Goal: Task Accomplishment & Management: Manage account settings

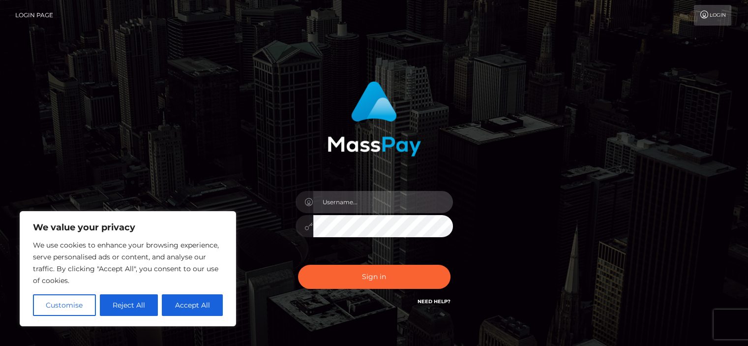
click at [370, 204] on input "text" at bounding box center [383, 202] width 140 height 22
type input "[EMAIL_ADDRESS][DOMAIN_NAME]"
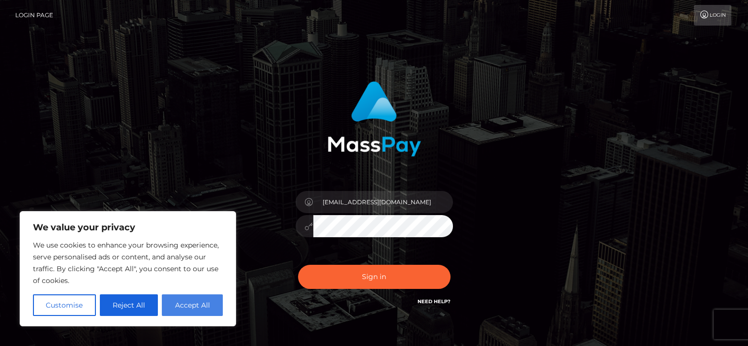
click at [184, 304] on button "Accept All" at bounding box center [192, 305] width 61 height 22
checkbox input "true"
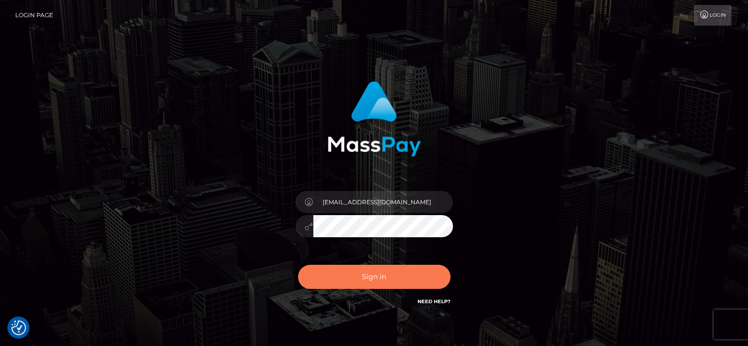
click at [365, 282] on button "Sign in" at bounding box center [374, 276] width 152 height 24
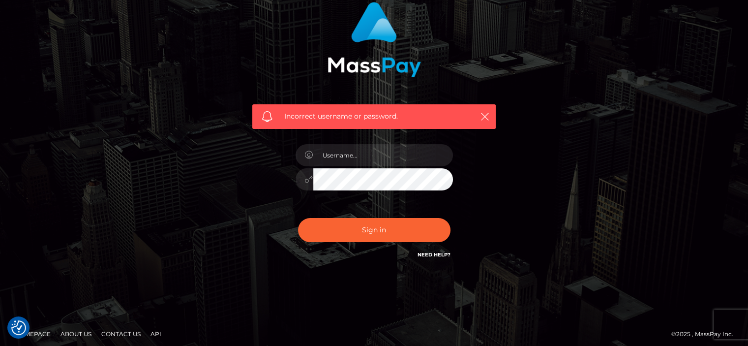
scroll to position [84, 0]
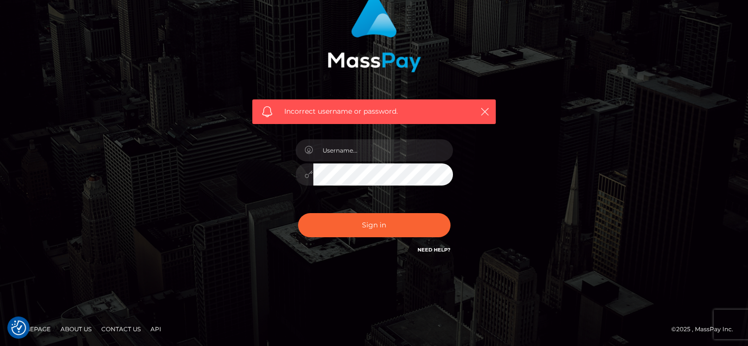
click at [420, 248] on link "Need Help?" at bounding box center [433, 249] width 33 height 6
click at [441, 247] on link "Need Help?" at bounding box center [433, 249] width 33 height 6
click at [380, 149] on input "text" at bounding box center [383, 150] width 140 height 22
click at [253, 170] on div "Incorrect username or password. opal.is.ul@gmail.com" at bounding box center [374, 126] width 258 height 273
drag, startPoint x: 364, startPoint y: 147, endPoint x: 271, endPoint y: 148, distance: 92.4
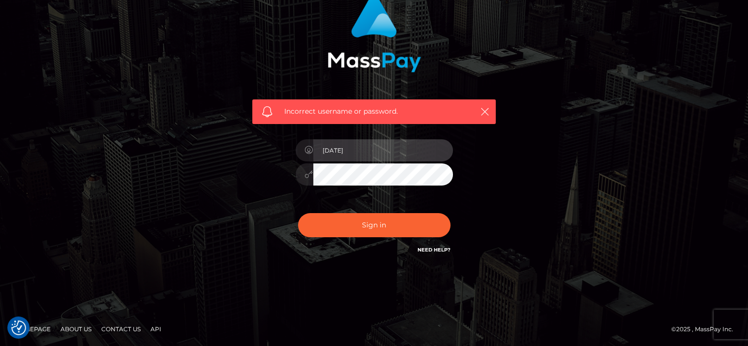
click at [271, 148] on div "Incorrect username or password. 1986-12-11" at bounding box center [374, 126] width 258 height 273
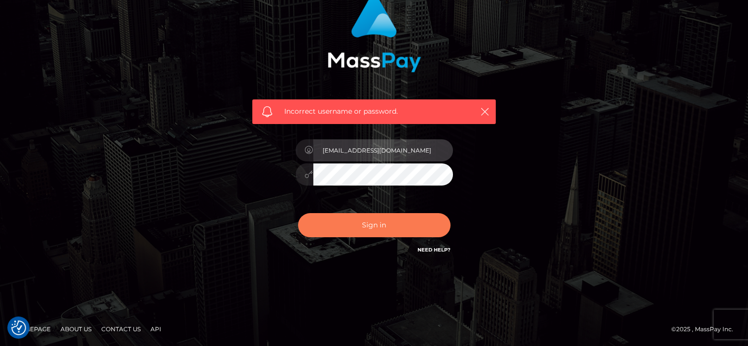
type input "opal.is.ul@gmail.com"
click at [338, 226] on button "Sign in" at bounding box center [374, 225] width 152 height 24
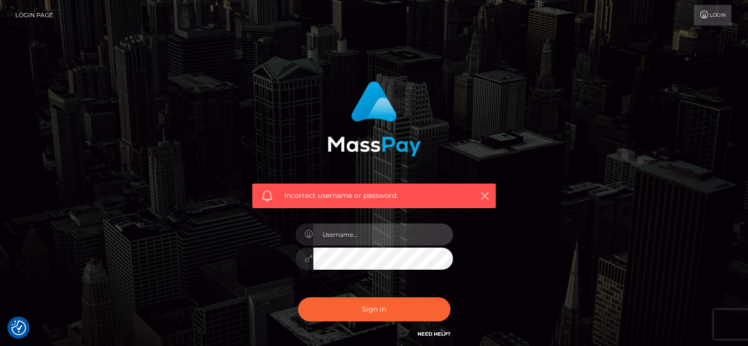
click at [378, 236] on input "text" at bounding box center [383, 234] width 140 height 22
type input "opal.is.ul@gmail.com"
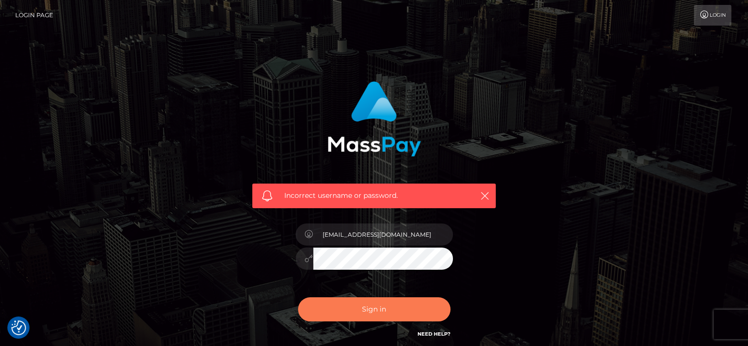
click at [348, 314] on button "Sign in" at bounding box center [374, 309] width 152 height 24
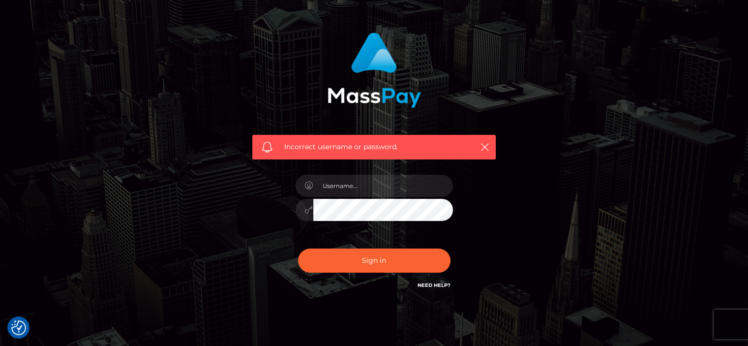
scroll to position [49, 0]
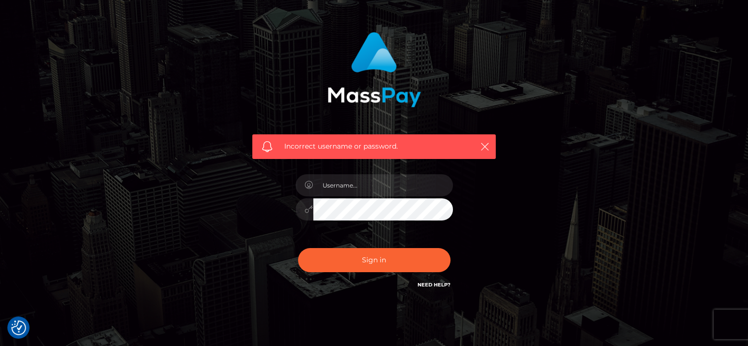
click at [444, 283] on link "Need Help?" at bounding box center [433, 284] width 33 height 6
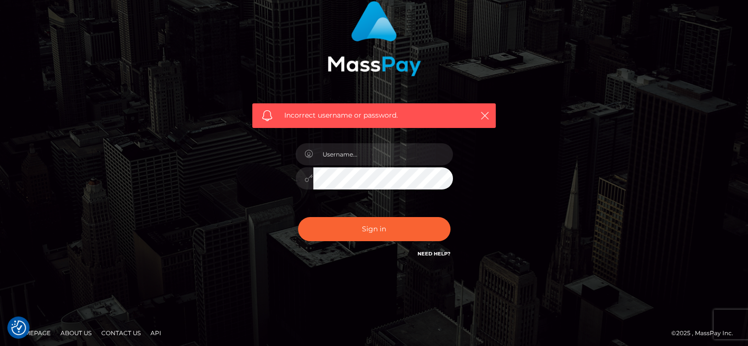
scroll to position [84, 0]
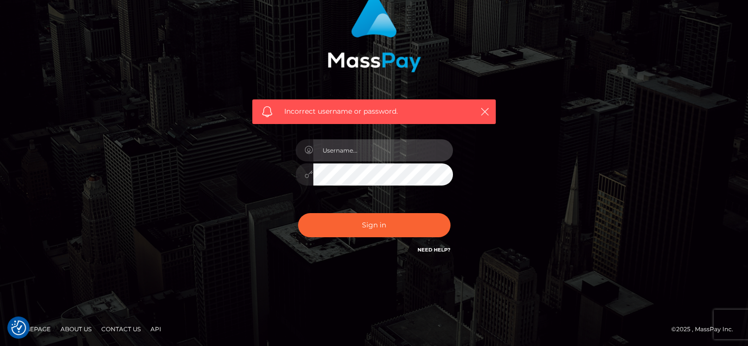
click at [349, 150] on input "text" at bounding box center [383, 150] width 140 height 22
type input "opal.is.ul@gmail.com"
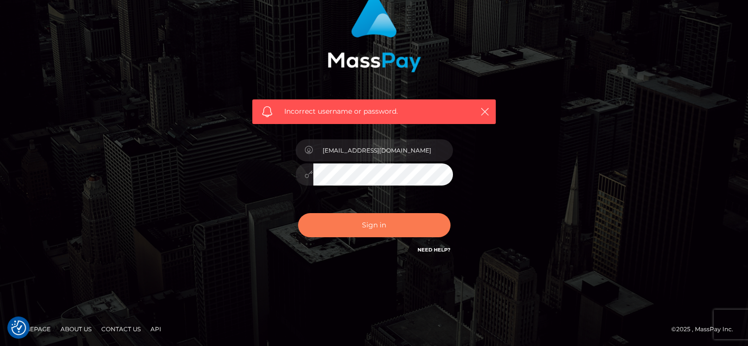
click at [381, 218] on button "Sign in" at bounding box center [374, 225] width 152 height 24
